Goal: Find specific page/section

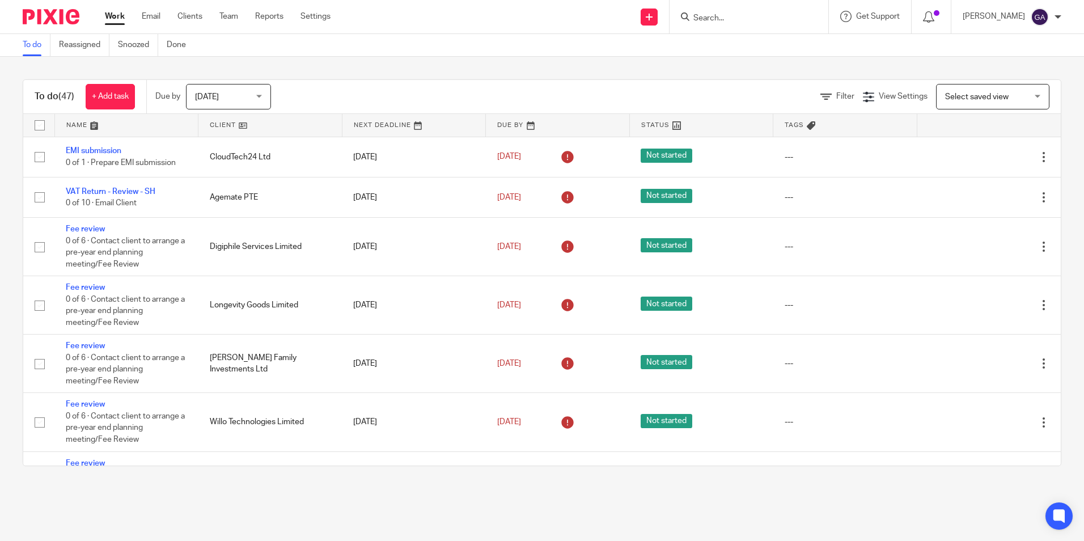
click at [711, 24] on form at bounding box center [752, 17] width 121 height 14
click at [713, 16] on input "Search" at bounding box center [743, 19] width 102 height 10
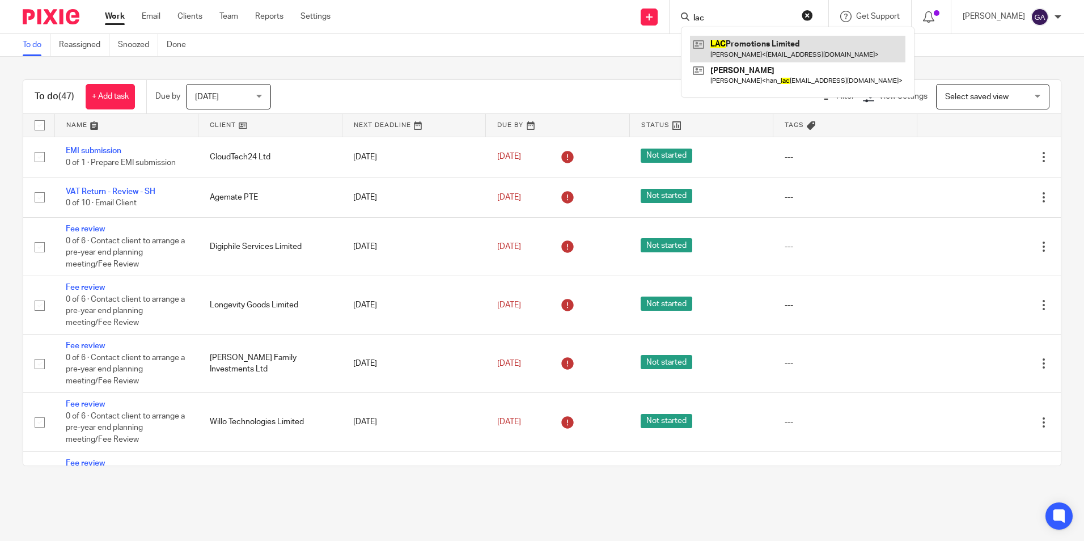
type input "lac"
click at [754, 59] on link at bounding box center [797, 49] width 215 height 26
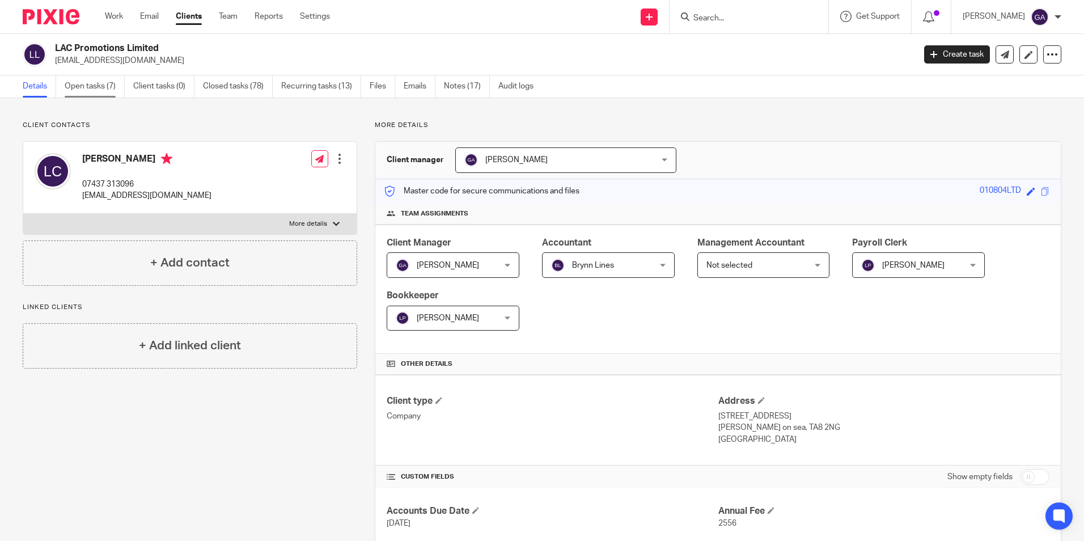
click at [92, 83] on link "Open tasks (7)" at bounding box center [95, 86] width 60 height 22
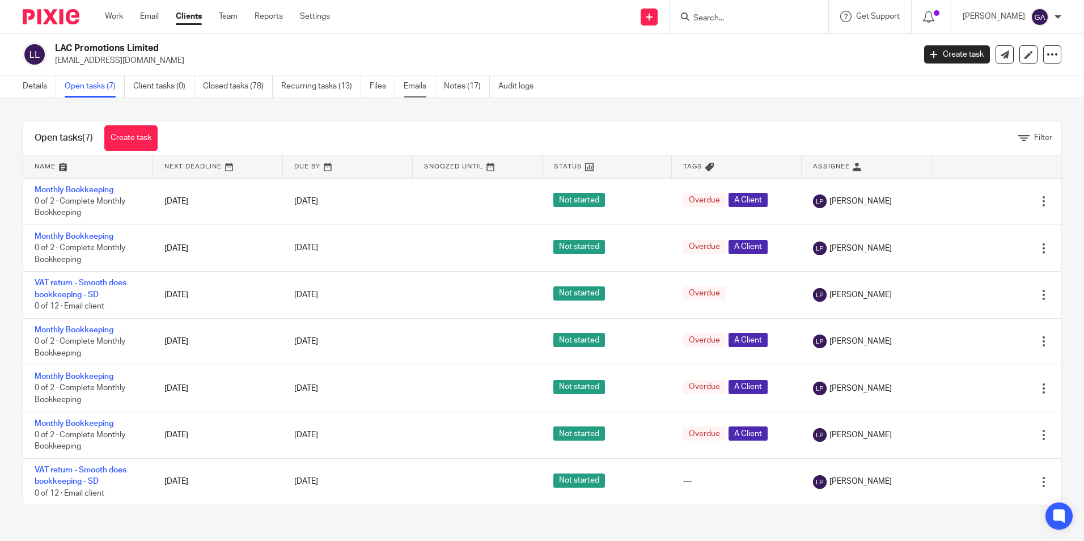
click at [433, 93] on link "Emails" at bounding box center [419, 86] width 32 height 22
